Goal: Task Accomplishment & Management: Use online tool/utility

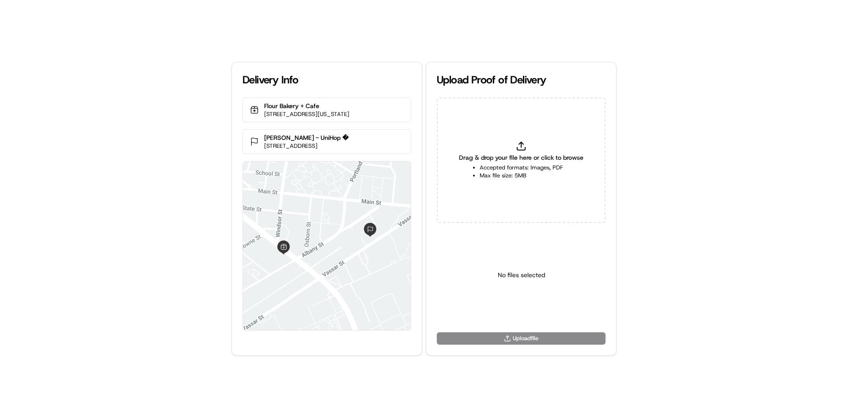
click at [496, 167] on li "Accepted formats: Images, PDF" at bounding box center [521, 168] width 83 height 8
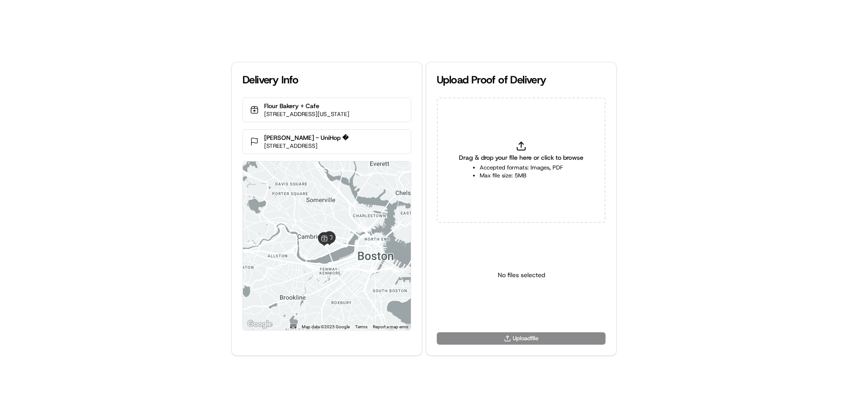
type input "C:\fakepath\Delivered to customer's address.png"
click at [500, 313] on html "Delivery Info Flour Bakery + Cafe 190 Massachusetts Ave, Cambridge, MA 02139, U…" at bounding box center [424, 208] width 848 height 417
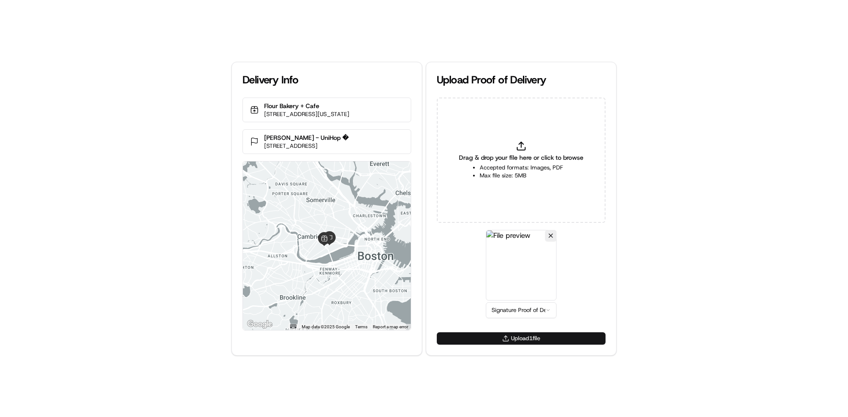
click at [519, 344] on button "Upload 1 file" at bounding box center [521, 338] width 169 height 12
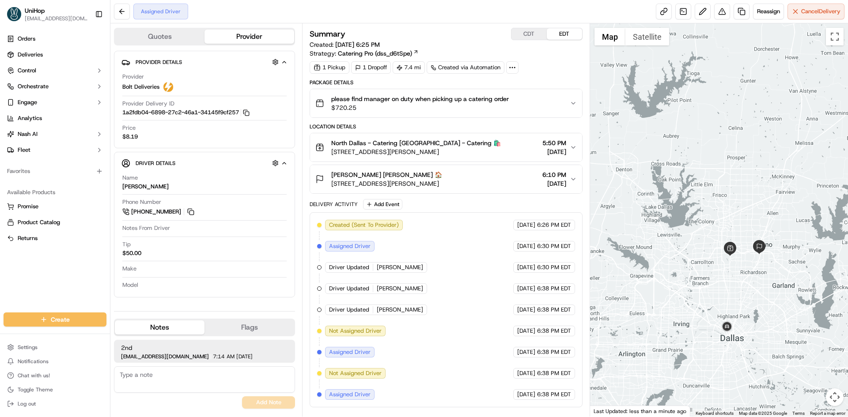
click at [38, 279] on div "Orders Deliveries Control Orchestrate Engage Analytics [PERSON_NAME] Fleet Favo…" at bounding box center [55, 166] width 110 height 277
